Goal: Transaction & Acquisition: Purchase product/service

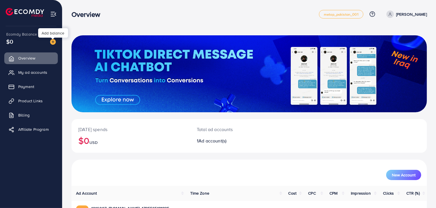
click at [54, 42] on img at bounding box center [53, 42] width 6 height 6
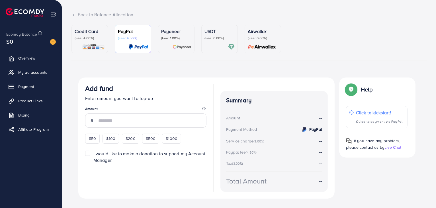
scroll to position [42, 0]
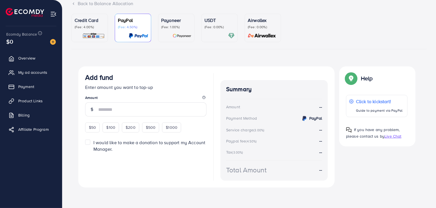
click at [211, 31] on div "USDT (Fee: 0.00%)" at bounding box center [220, 28] width 30 height 22
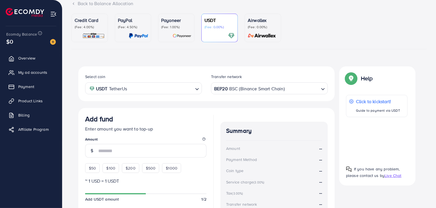
scroll to position [107, 0]
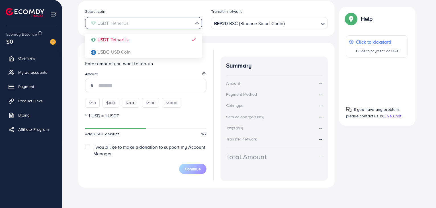
click at [179, 28] on div "USDT TetherUs Loading..." at bounding box center [143, 23] width 117 height 12
click at [260, 22] on div "BEP20 BSC (Binance Smart Chain)" at bounding box center [266, 23] width 106 height 10
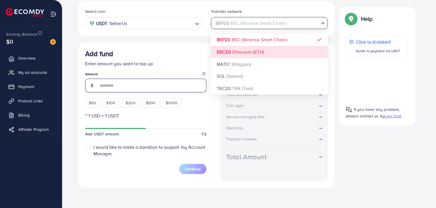
click at [106, 85] on input "number" at bounding box center [152, 86] width 108 height 14
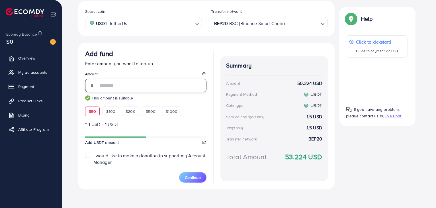
type input "**"
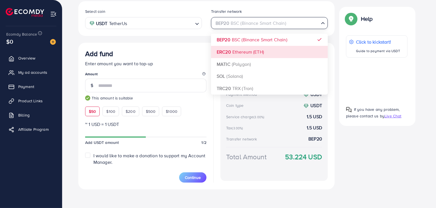
click at [297, 25] on input "Search for option" at bounding box center [266, 23] width 105 height 9
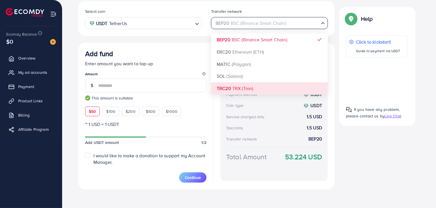
click at [237, 87] on div "Select coin USDT TetherUs Loading... Transfer network BEP20 BSC (Binance Smart …" at bounding box center [206, 95] width 256 height 188
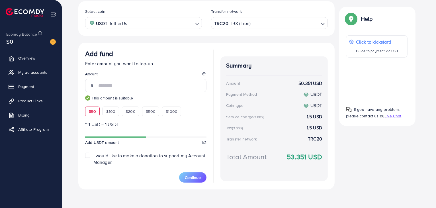
click at [316, 25] on input "Search for option" at bounding box center [285, 23] width 68 height 9
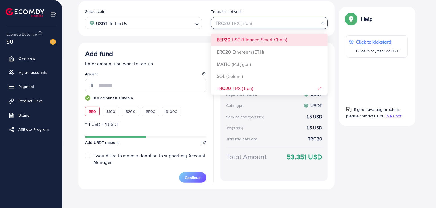
click at [256, 39] on div "Select coin USDT TetherUs Loading... Transfer network TRC20 TRX (Tron) Loading.…" at bounding box center [206, 95] width 256 height 188
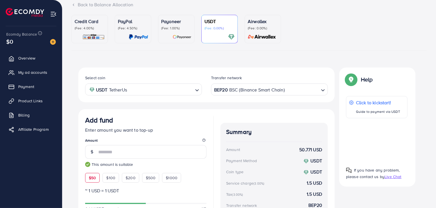
scroll to position [109, 0]
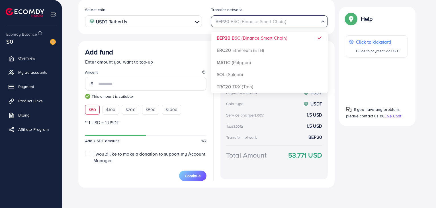
click at [301, 22] on input "Search for option" at bounding box center [266, 21] width 105 height 9
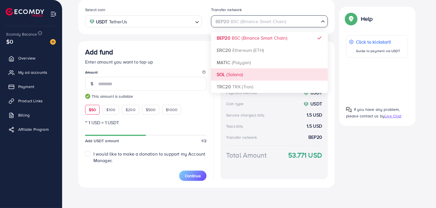
click at [246, 75] on div "Select coin USDT TetherUs Loading... Transfer network BEP20 BSC (Binance Smart …" at bounding box center [206, 93] width 256 height 188
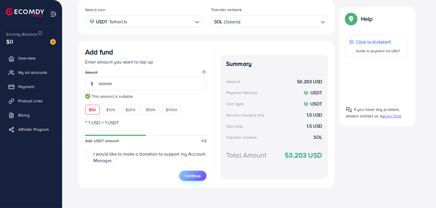
click at [190, 177] on span "Continue" at bounding box center [193, 176] width 16 height 6
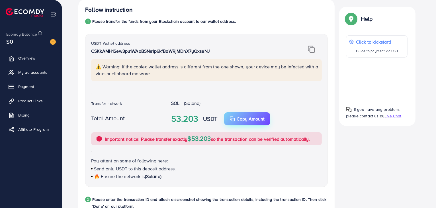
click at [256, 119] on p "Copy Amount" at bounding box center [251, 118] width 28 height 7
click at [313, 50] on img at bounding box center [311, 49] width 7 height 7
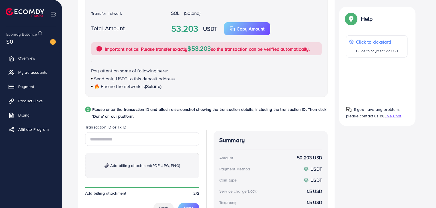
scroll to position [274, 0]
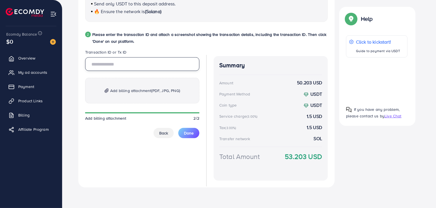
click at [153, 64] on input "text" at bounding box center [142, 64] width 114 height 14
paste input "**********"
type input "**********"
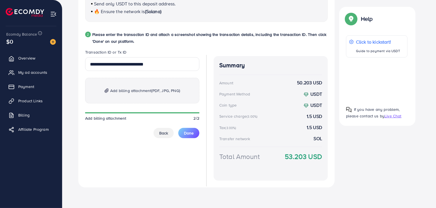
click at [155, 95] on p "Add billing attachment (PDF, JPG, PNG)" at bounding box center [142, 91] width 114 height 26
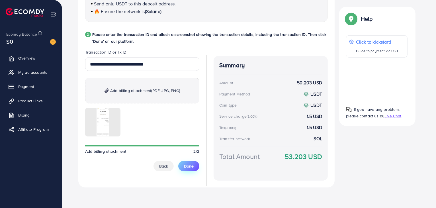
click at [189, 165] on span "Done" at bounding box center [189, 166] width 10 height 6
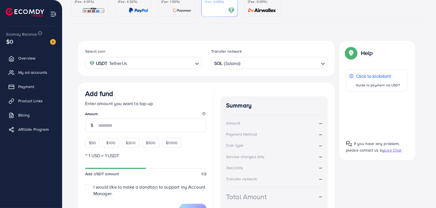
scroll to position [0, 0]
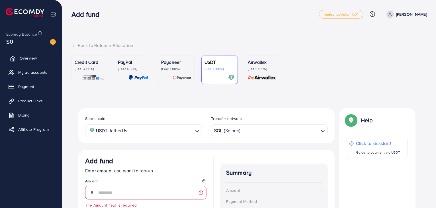
click at [30, 58] on span "Overview" at bounding box center [28, 58] width 17 height 6
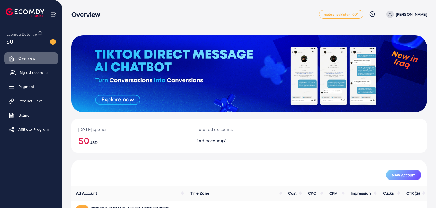
click at [32, 71] on span "My ad accounts" at bounding box center [34, 73] width 29 height 6
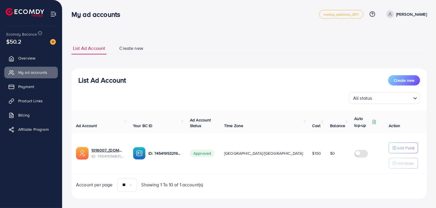
click at [402, 141] on td "Add Fund Withdraw" at bounding box center [405, 153] width 43 height 40
click at [402, 144] on p "Add Fund" at bounding box center [405, 147] width 17 height 7
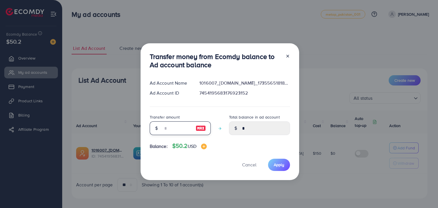
click at [179, 127] on input "number" at bounding box center [177, 128] width 28 height 14
type input "*"
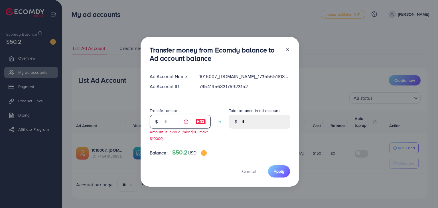
type input "****"
type input "**"
type input "*****"
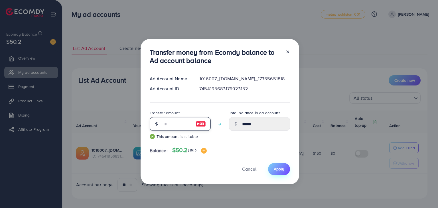
type input "**"
click at [281, 170] on span "Apply" at bounding box center [278, 169] width 11 height 6
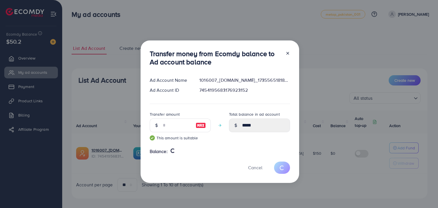
type input "*"
